Goal: Task Accomplishment & Management: Manage account settings

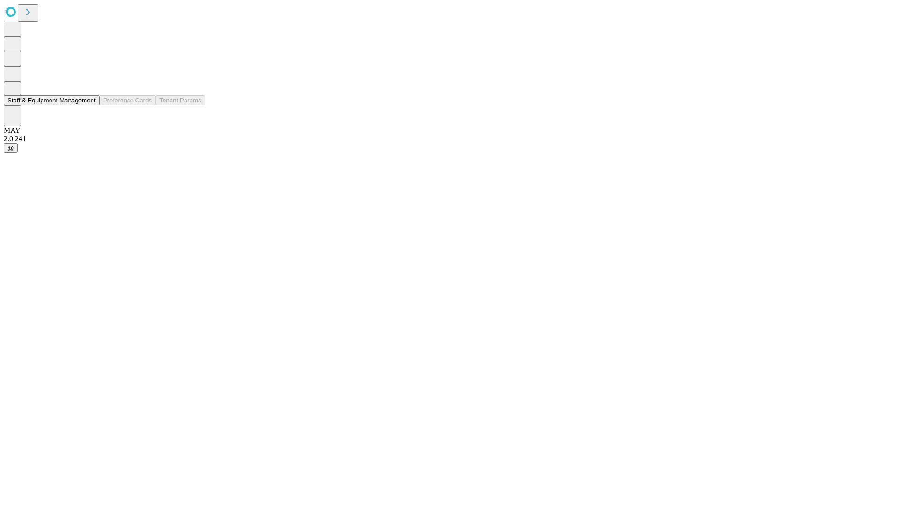
click at [89, 105] on button "Staff & Equipment Management" at bounding box center [52, 100] width 96 height 10
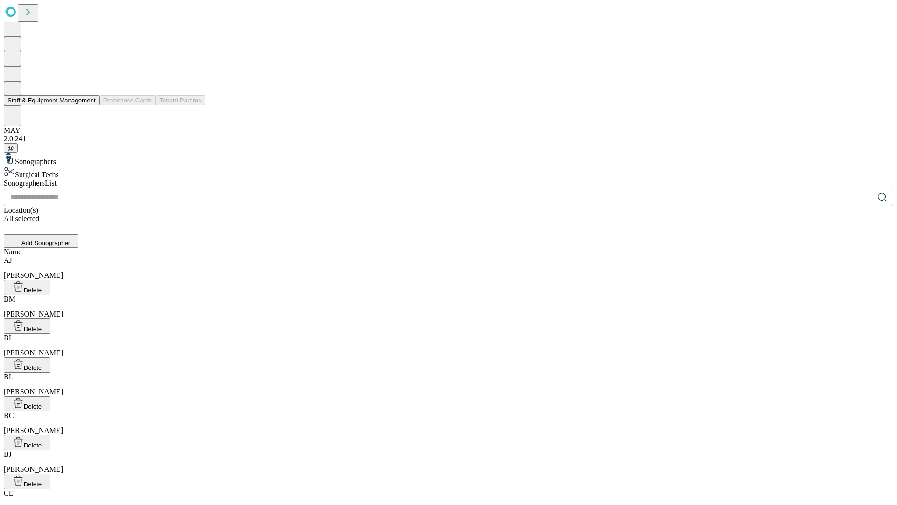
click at [89, 105] on button "Staff & Equipment Management" at bounding box center [52, 100] width 96 height 10
